Goal: Find specific page/section: Find specific page/section

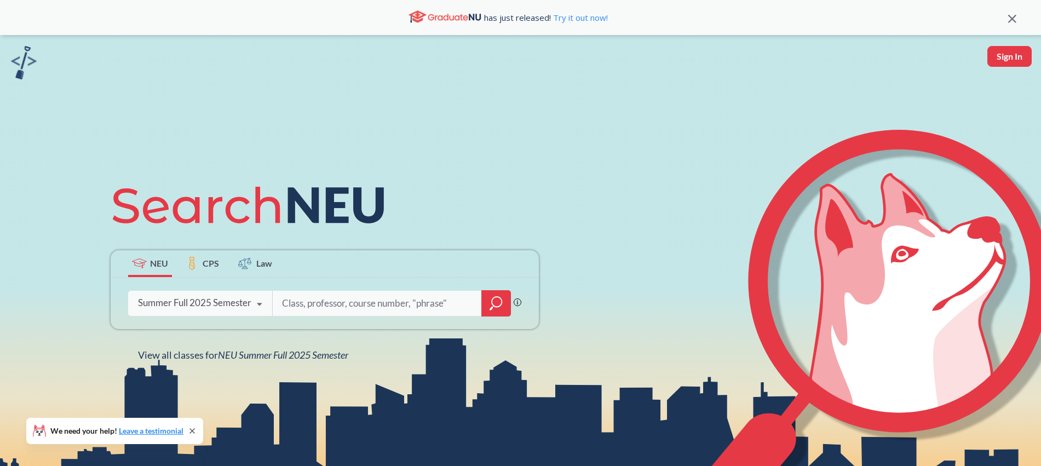
click at [371, 300] on input "search" at bounding box center [377, 303] width 193 height 23
type input "[PERSON_NAME]"
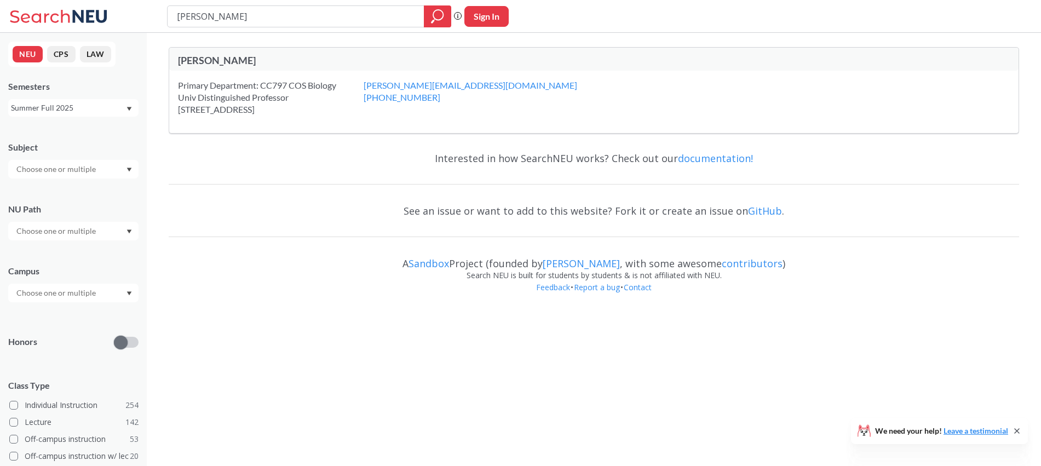
drag, startPoint x: 249, startPoint y: 18, endPoint x: 157, endPoint y: 7, distance: 93.1
click at [157, 7] on div "[PERSON_NAME] Phrase search guarantees the exact search appears in the results.…" at bounding box center [520, 16] width 1041 height 33
type input "[PERSON_NAME]"
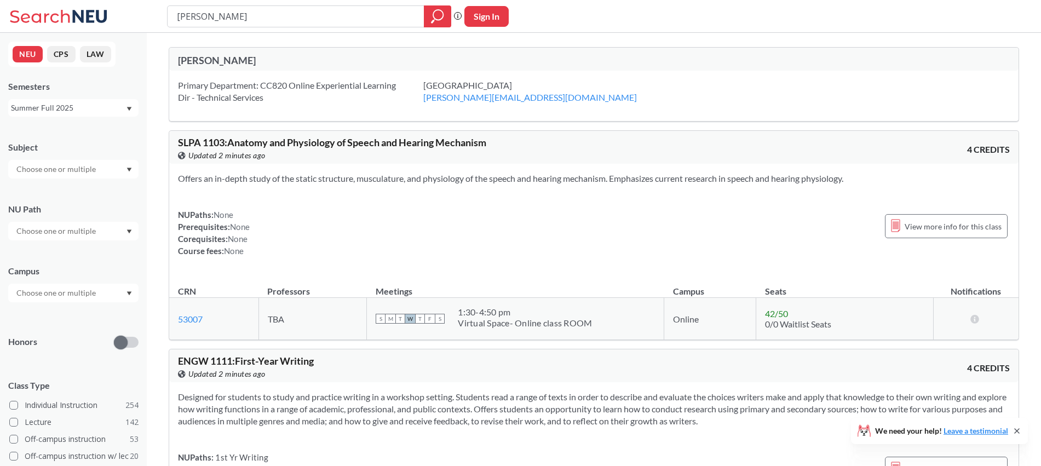
drag, startPoint x: 218, startPoint y: 19, endPoint x: 146, endPoint y: 14, distance: 73.0
click at [147, 14] on div "[PERSON_NAME] Phrase search guarantees the exact search appears in the results.…" at bounding box center [520, 16] width 1041 height 33
type input "Oywech"
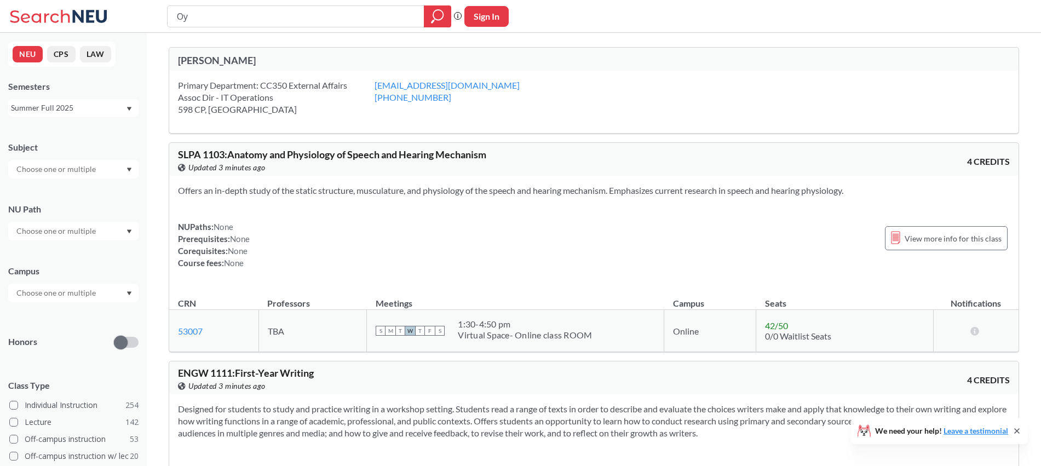
type input "O"
type input "[PERSON_NAME]"
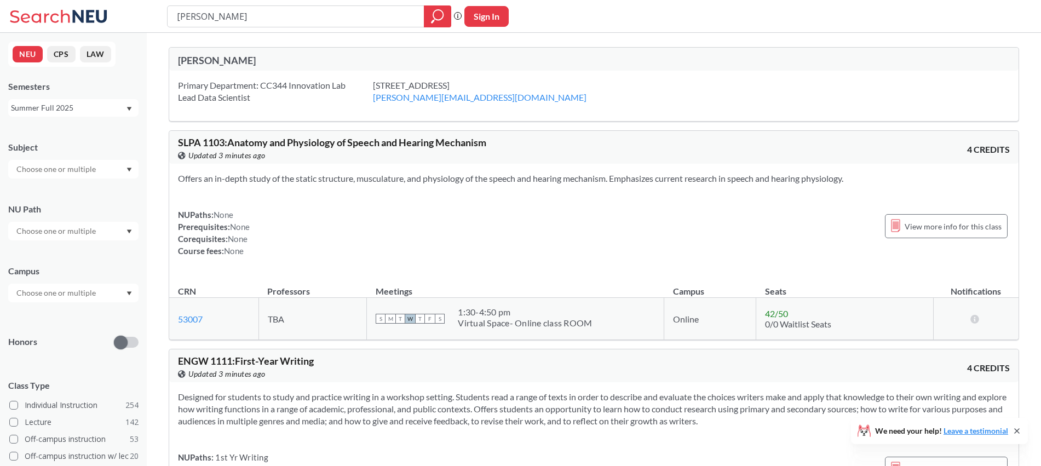
scroll to position [1, 0]
drag, startPoint x: 241, startPoint y: 14, endPoint x: 141, endPoint y: 10, distance: 100.8
click at [142, 10] on div "[PERSON_NAME] Phrase search guarantees the exact search appears in the results.…" at bounding box center [520, 16] width 1041 height 33
type input "[GEOGRAPHIC_DATA]"
